Goal: Find specific page/section: Find specific page/section

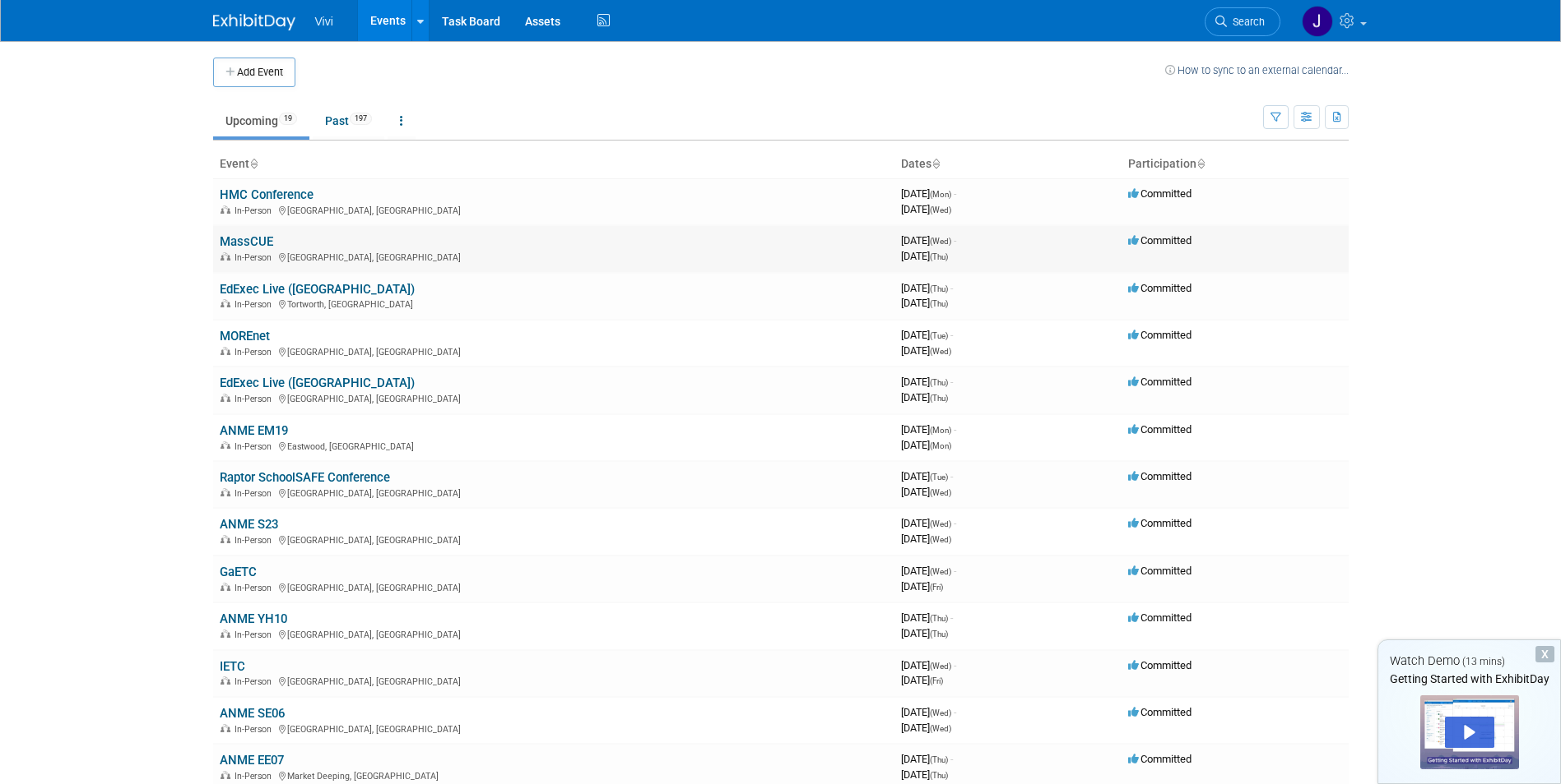
click at [247, 240] on link "MassCUE" at bounding box center [247, 241] width 54 height 14
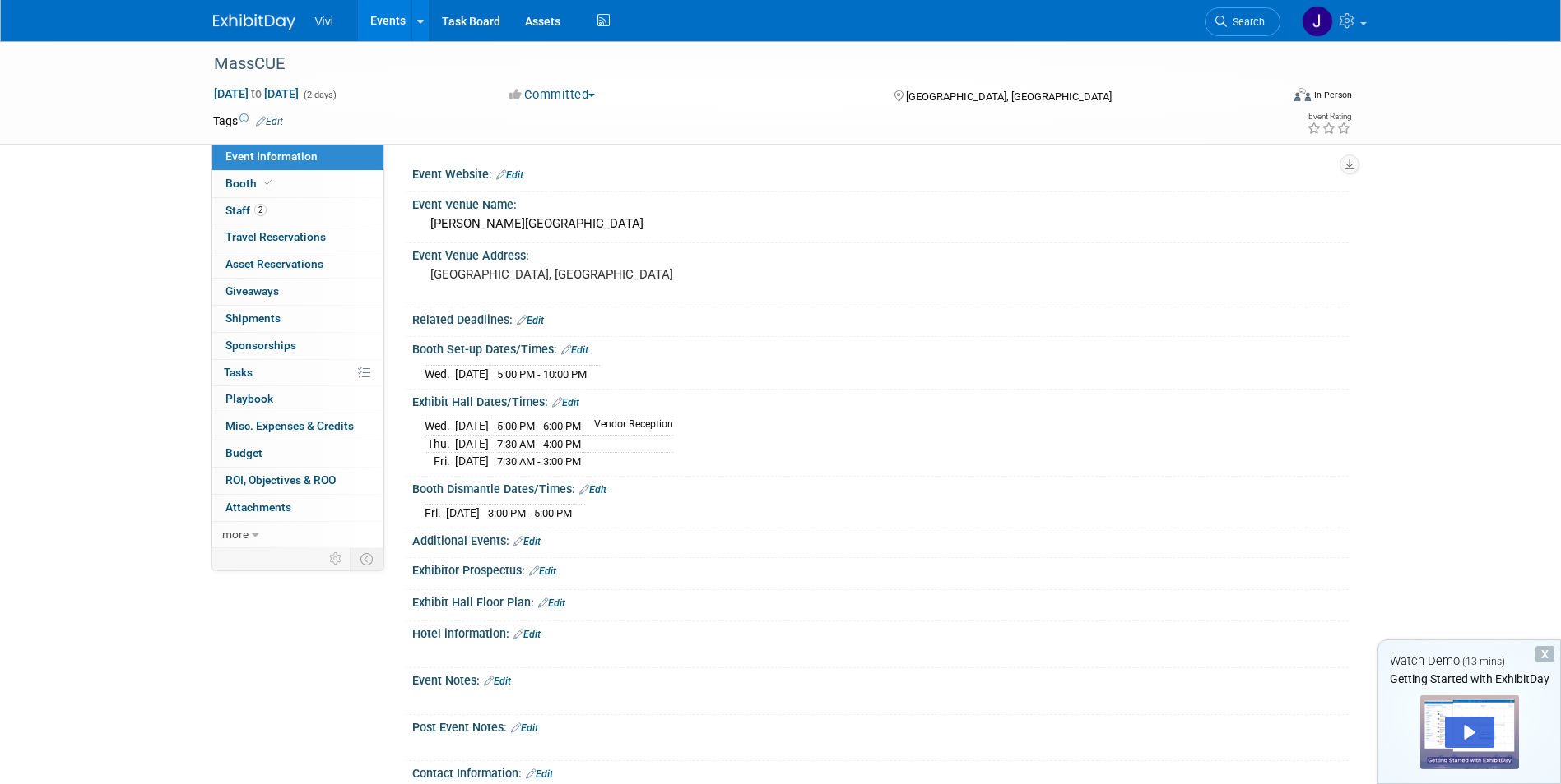
click at [1541, 649] on div "X" at bounding box center [1545, 654] width 19 height 16
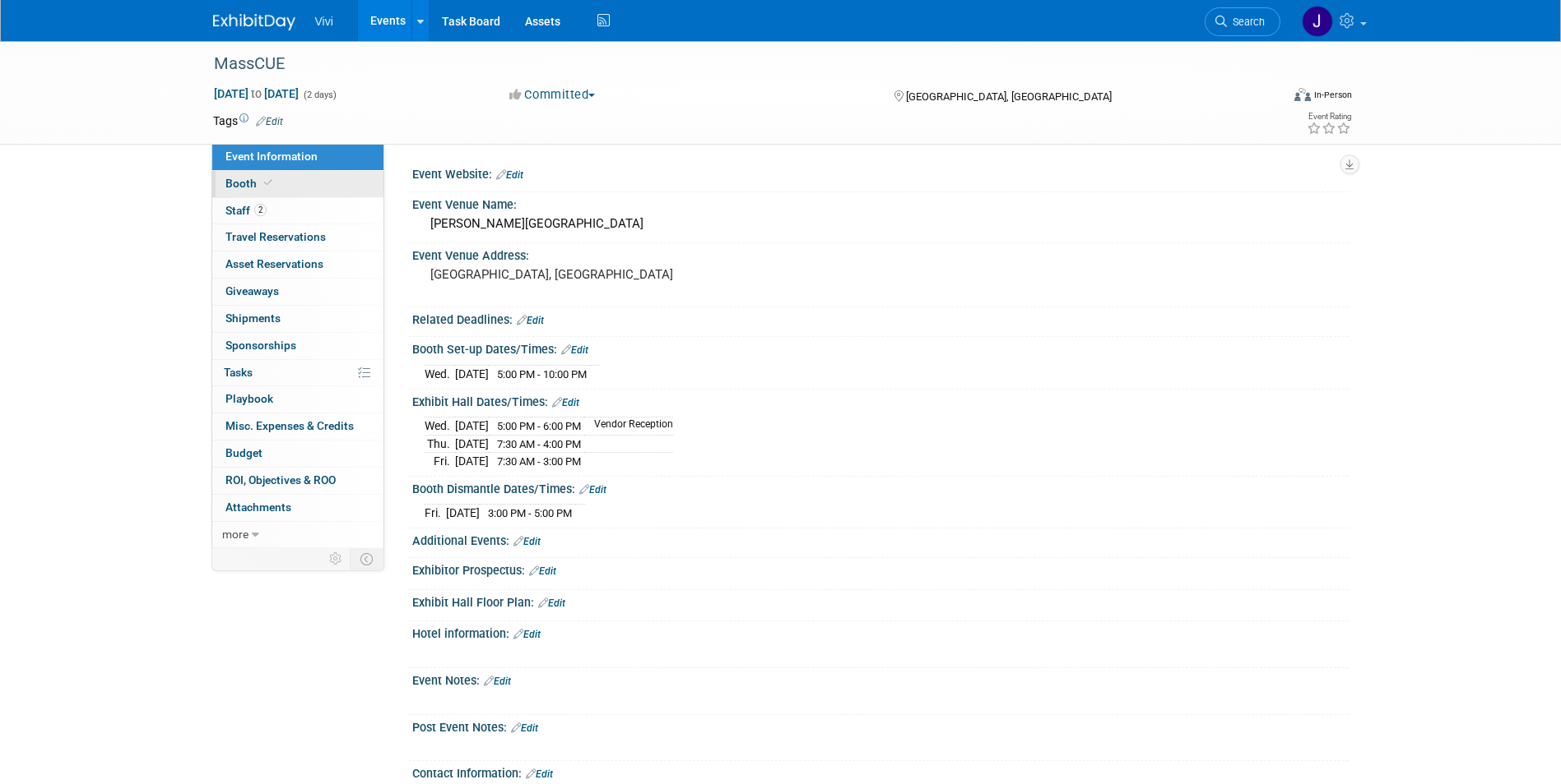
click at [288, 187] on link "Booth" at bounding box center [298, 184] width 171 height 26
